Goal: Use online tool/utility: Utilize a website feature to perform a specific function

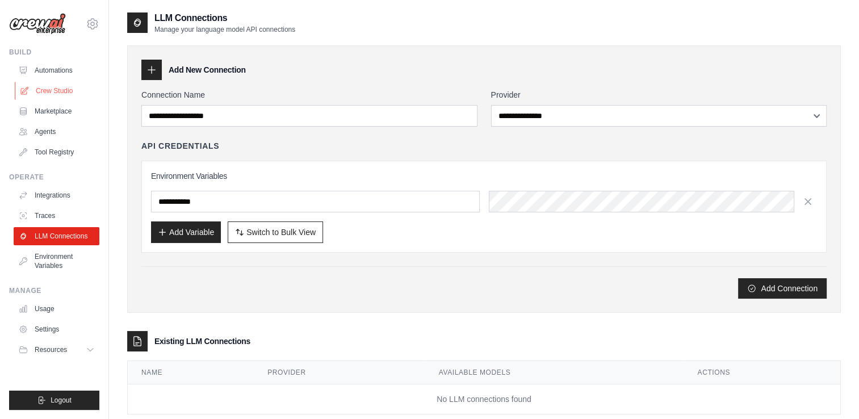
click at [71, 96] on link "Crew Studio" at bounding box center [58, 91] width 86 height 18
click at [74, 91] on link "Crew Studio" at bounding box center [58, 91] width 86 height 18
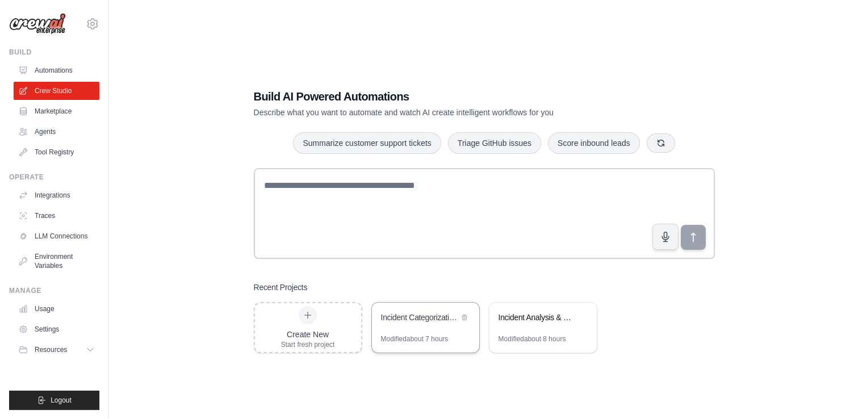
click at [438, 338] on div "Modified about 7 hours" at bounding box center [415, 338] width 68 height 9
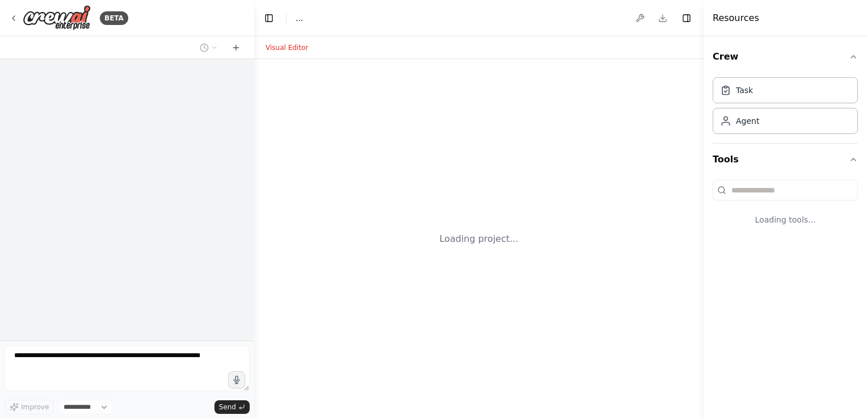
select select "****"
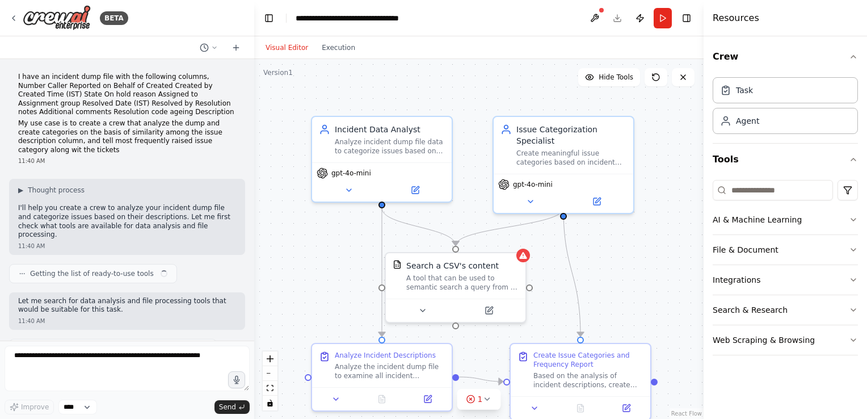
scroll to position [815, 0]
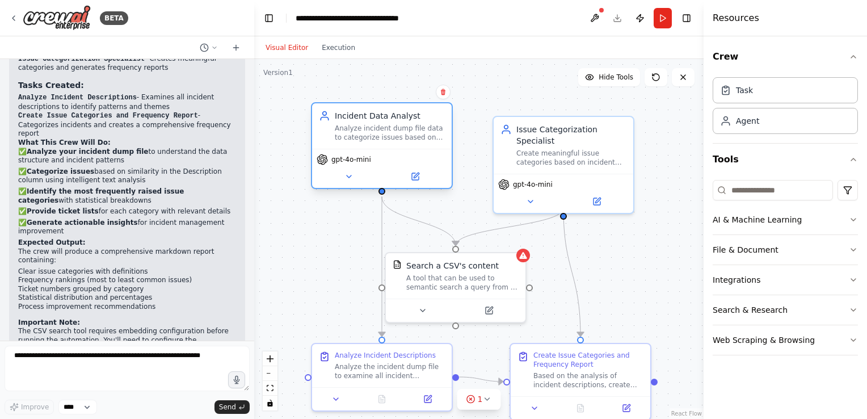
drag, startPoint x: 420, startPoint y: 123, endPoint x: 422, endPoint y: 116, distance: 7.7
click at [422, 116] on div "Incident Data Analyst" at bounding box center [390, 115] width 110 height 11
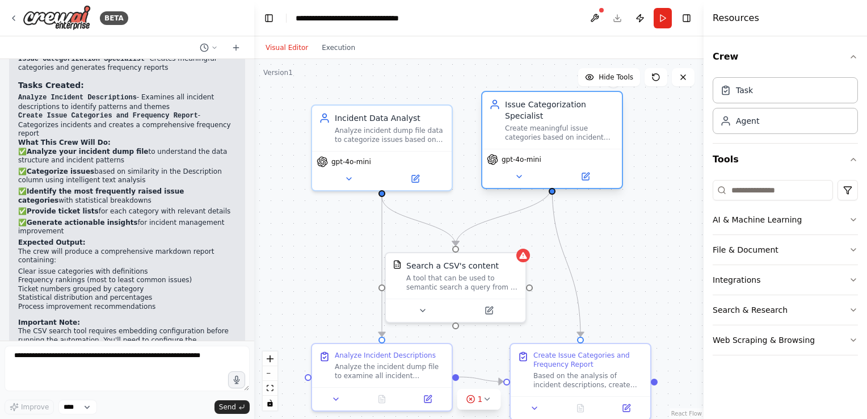
drag, startPoint x: 536, startPoint y: 124, endPoint x: 527, endPoint y: 101, distance: 25.0
click at [527, 101] on div "Issue Categorization Specialist" at bounding box center [560, 110] width 110 height 23
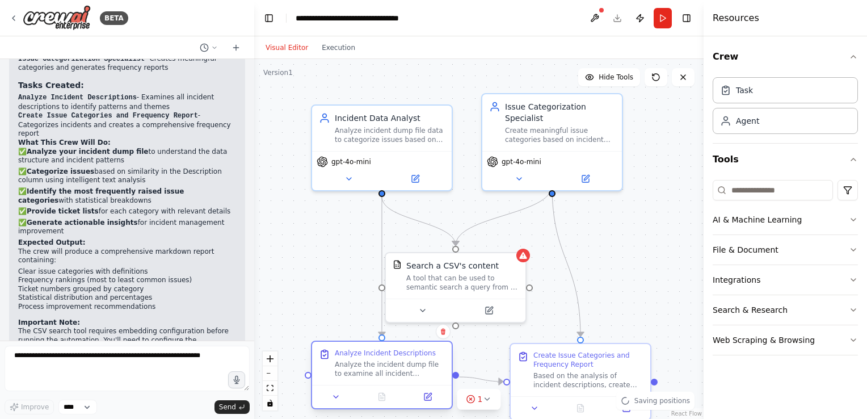
click at [422, 350] on div "Analyze Incident Descriptions" at bounding box center [390, 353] width 110 height 9
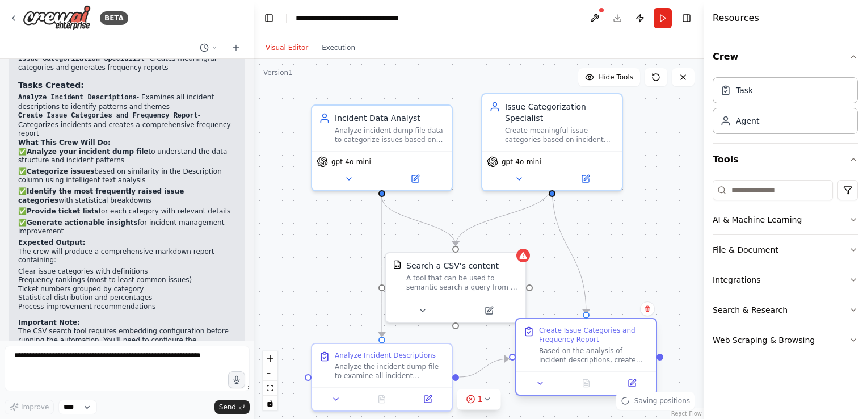
drag, startPoint x: 606, startPoint y: 353, endPoint x: 617, endPoint y: 329, distance: 26.2
click at [617, 329] on div "Create Issue Categories and Frequency Report" at bounding box center [594, 335] width 110 height 18
click at [416, 176] on icon at bounding box center [416, 175] width 5 height 5
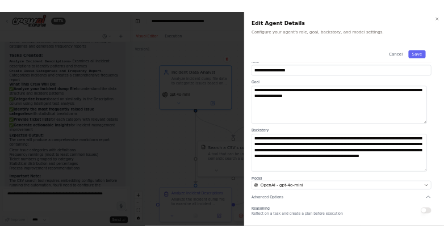
scroll to position [0, 0]
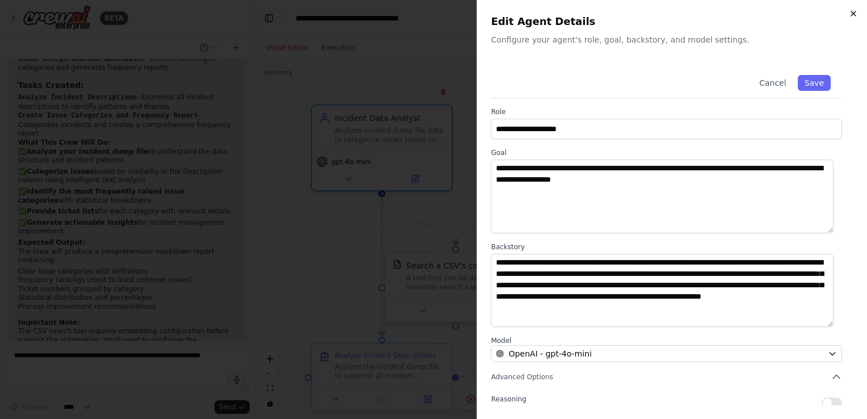
click at [854, 16] on icon "button" at bounding box center [853, 13] width 9 height 9
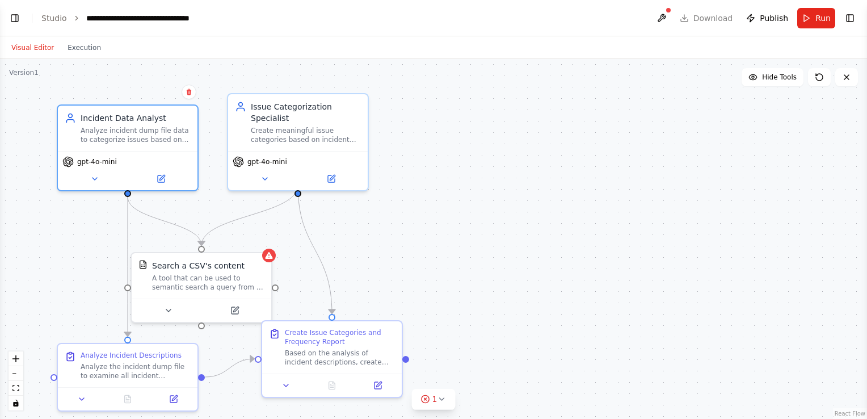
scroll to position [815, 0]
click at [53, 20] on link "Studio" at bounding box center [54, 18] width 26 height 9
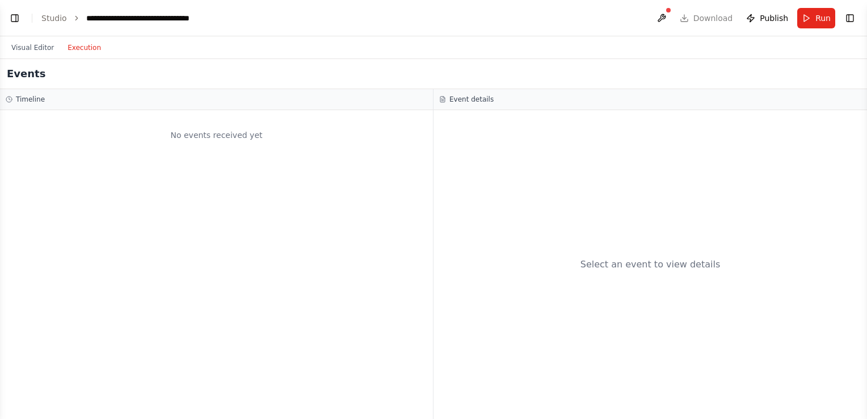
click at [82, 51] on button "Execution" at bounding box center [84, 48] width 47 height 14
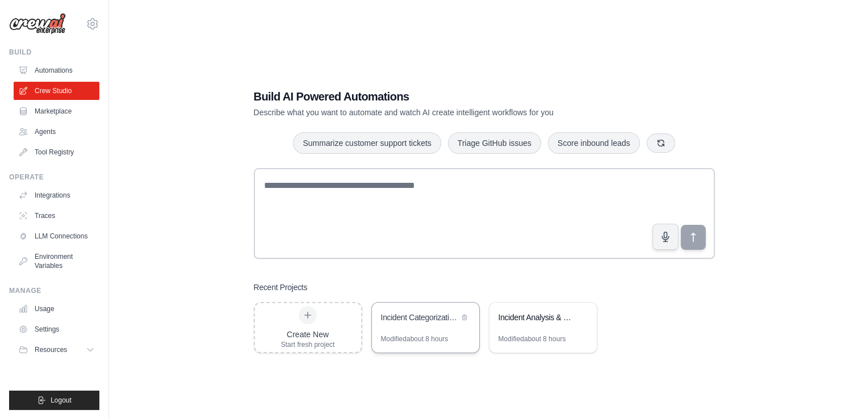
click at [406, 322] on div "Incident Categorization and Analysis" at bounding box center [420, 317] width 78 height 11
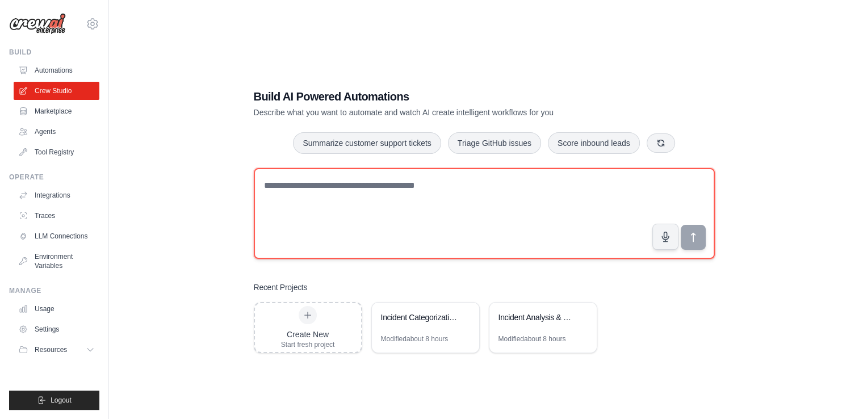
click at [404, 199] on textarea at bounding box center [484, 213] width 461 height 91
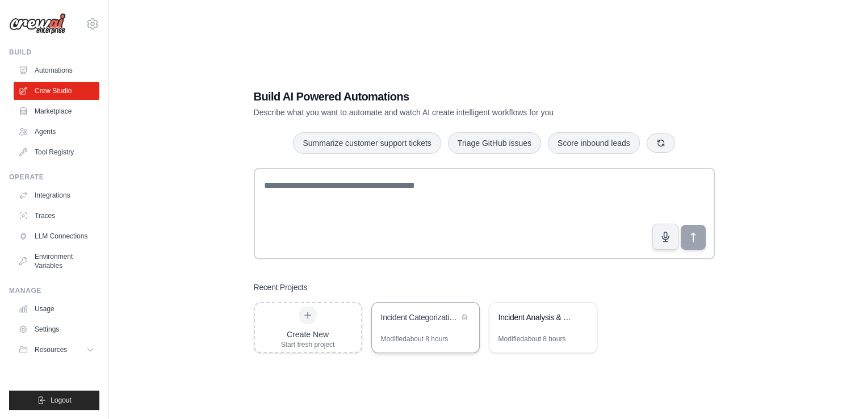
click at [413, 324] on div "Incident Categorization and Analysis" at bounding box center [420, 319] width 78 height 14
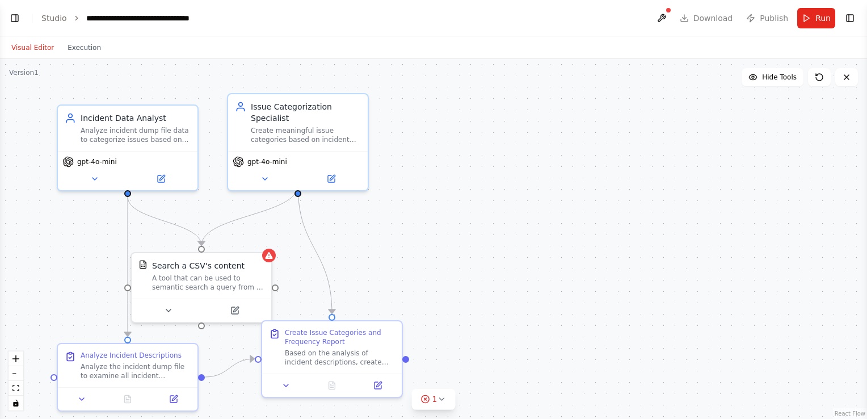
scroll to position [815, 0]
click at [73, 20] on icon "breadcrumb" at bounding box center [77, 18] width 8 height 8
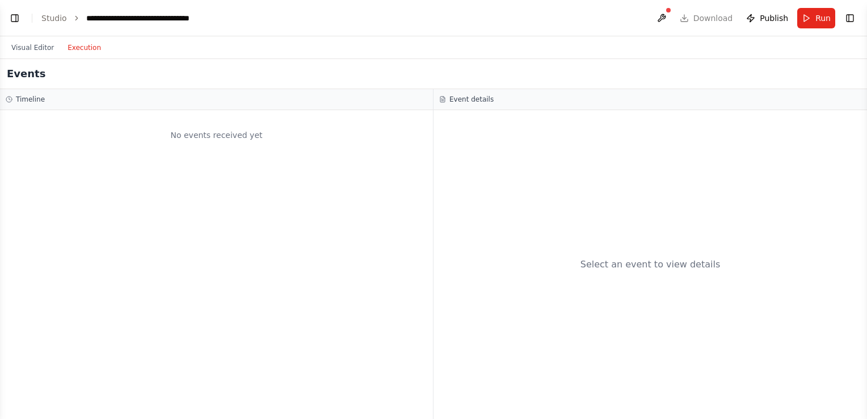
click at [74, 48] on button "Execution" at bounding box center [84, 48] width 47 height 14
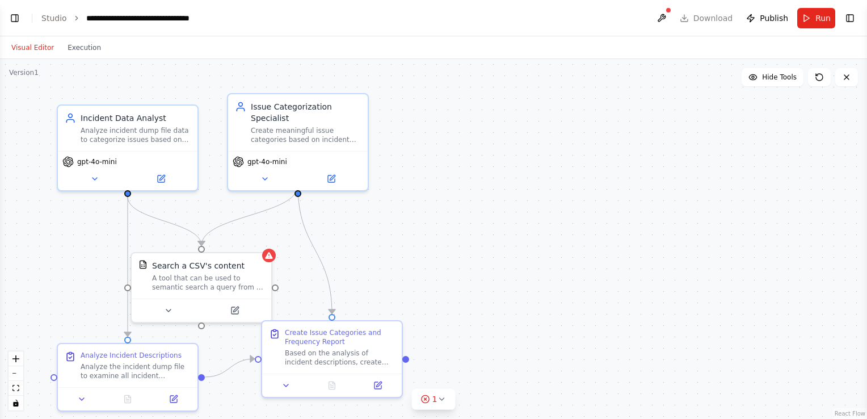
click at [40, 50] on button "Visual Editor" at bounding box center [33, 48] width 56 height 14
click at [16, 19] on button "Toggle Left Sidebar" at bounding box center [15, 18] width 16 height 16
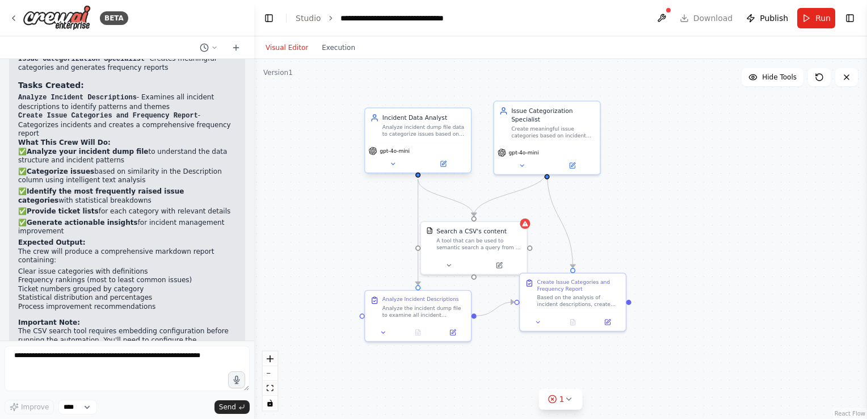
click at [422, 122] on div "Incident Data Analyst Analyze incident dump file data to categorize issues base…" at bounding box center [424, 126] width 83 height 24
click at [440, 167] on icon at bounding box center [443, 164] width 7 height 7
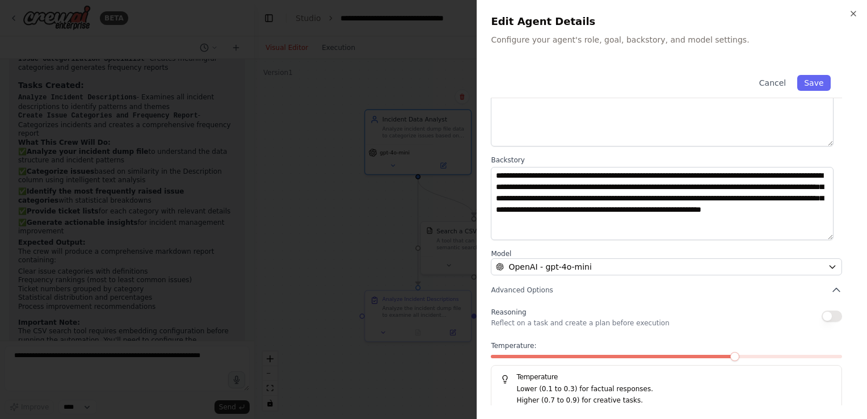
scroll to position [94, 0]
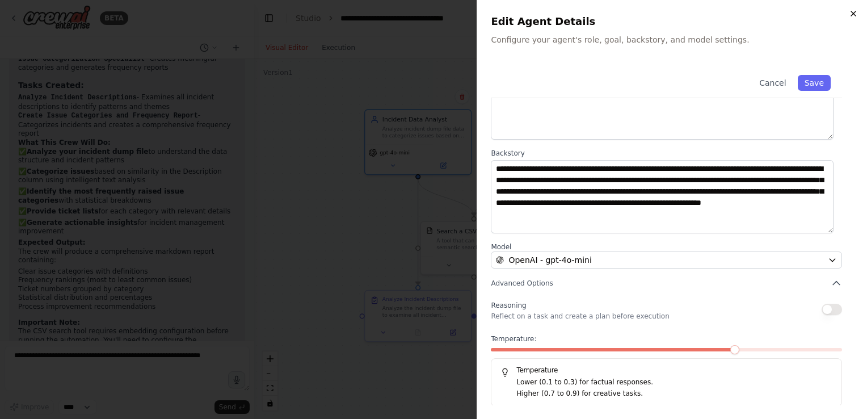
click at [852, 13] on icon "button" at bounding box center [853, 13] width 9 height 9
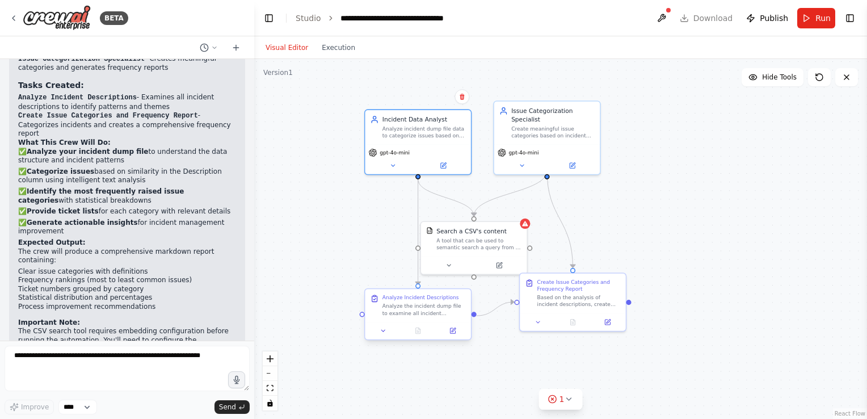
click at [436, 310] on div "Analyze the incident dump file to examine all incident descriptions and identif…" at bounding box center [424, 310] width 83 height 14
click at [452, 329] on icon at bounding box center [454, 330] width 4 height 4
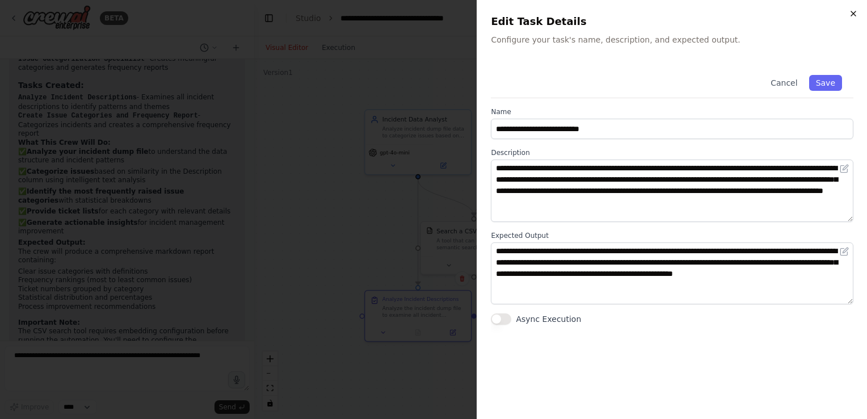
click at [850, 14] on icon "button" at bounding box center [853, 13] width 9 height 9
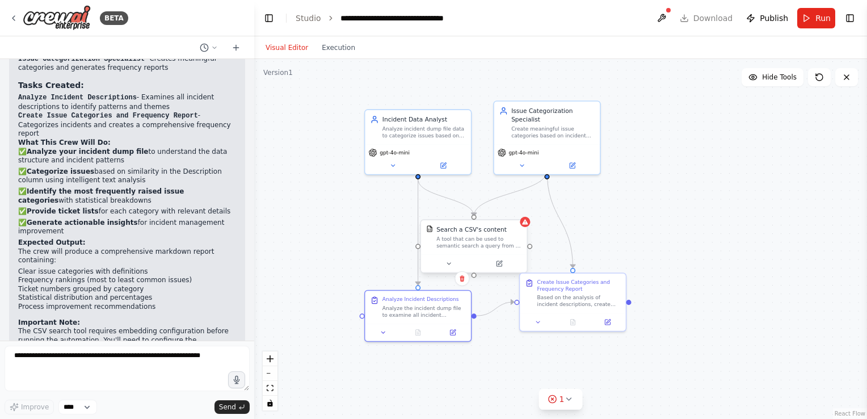
click at [465, 240] on div "A tool that can be used to semantic search a query from a CSV's content." at bounding box center [479, 243] width 85 height 14
click at [496, 263] on icon at bounding box center [499, 263] width 7 height 7
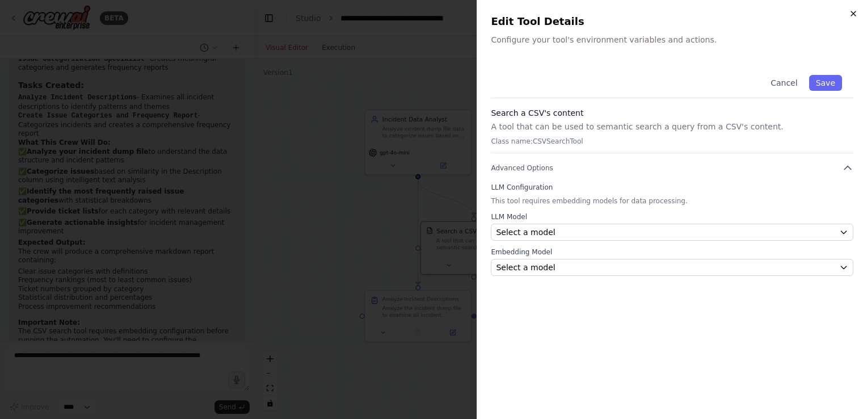
click at [850, 11] on icon "button" at bounding box center [853, 13] width 9 height 9
